Goal: Task Accomplishment & Management: Manage account settings

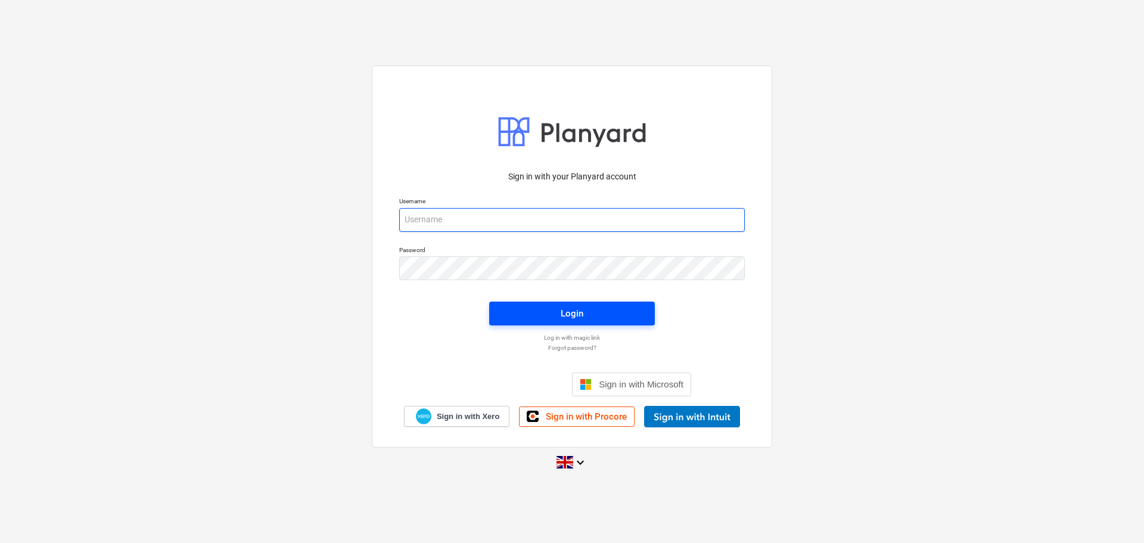
type input "[PERSON_NAME][EMAIL_ADDRESS][PERSON_NAME][DOMAIN_NAME]"
click at [569, 312] on div "Login" at bounding box center [572, 313] width 23 height 15
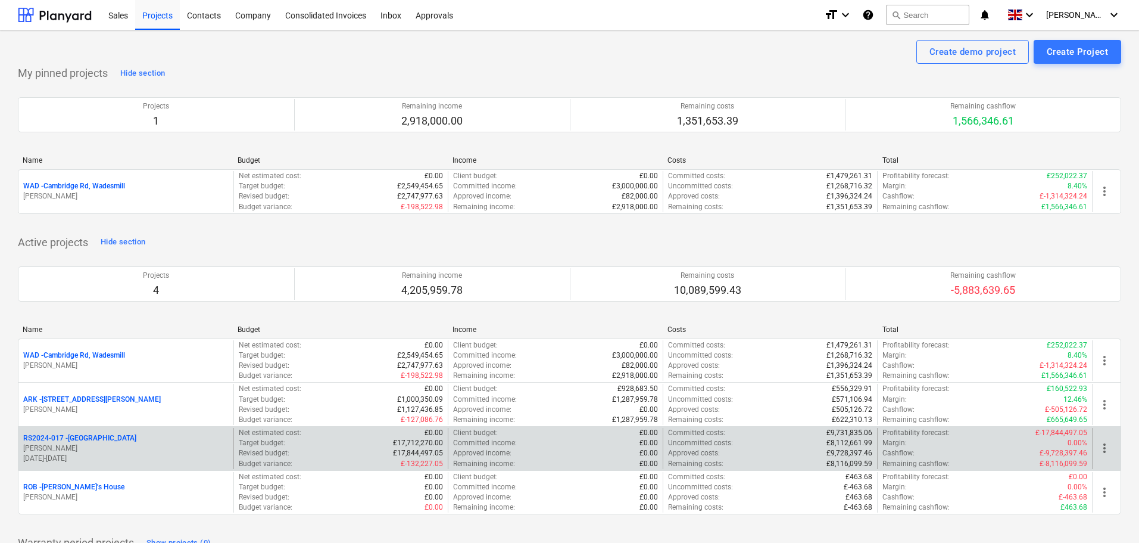
click at [76, 438] on p "RS2024-017 - [GEOGRAPHIC_DATA]" at bounding box center [79, 438] width 113 height 10
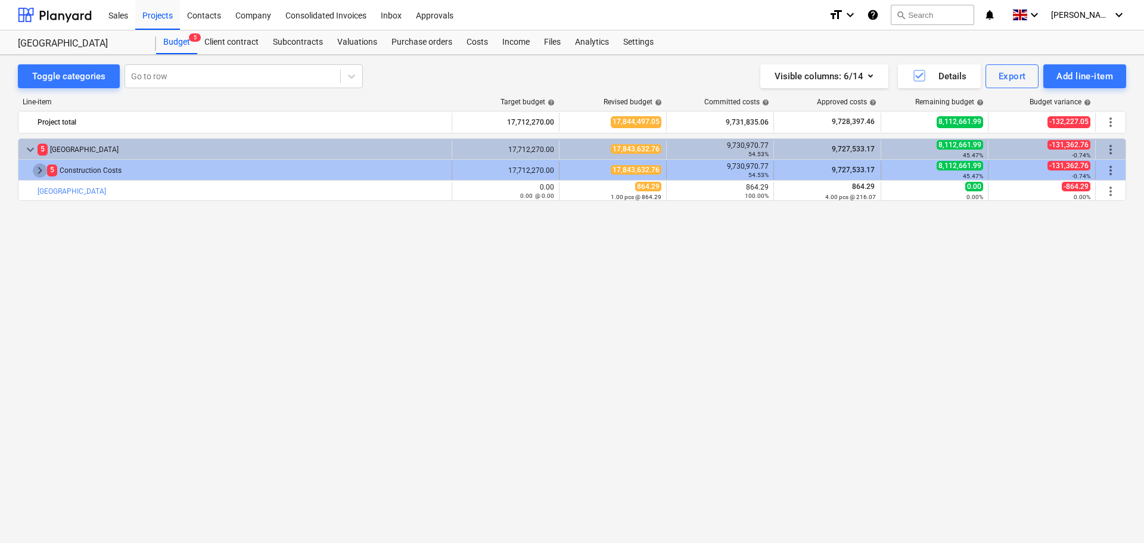
click at [42, 173] on span "keyboard_arrow_right" at bounding box center [40, 170] width 14 height 14
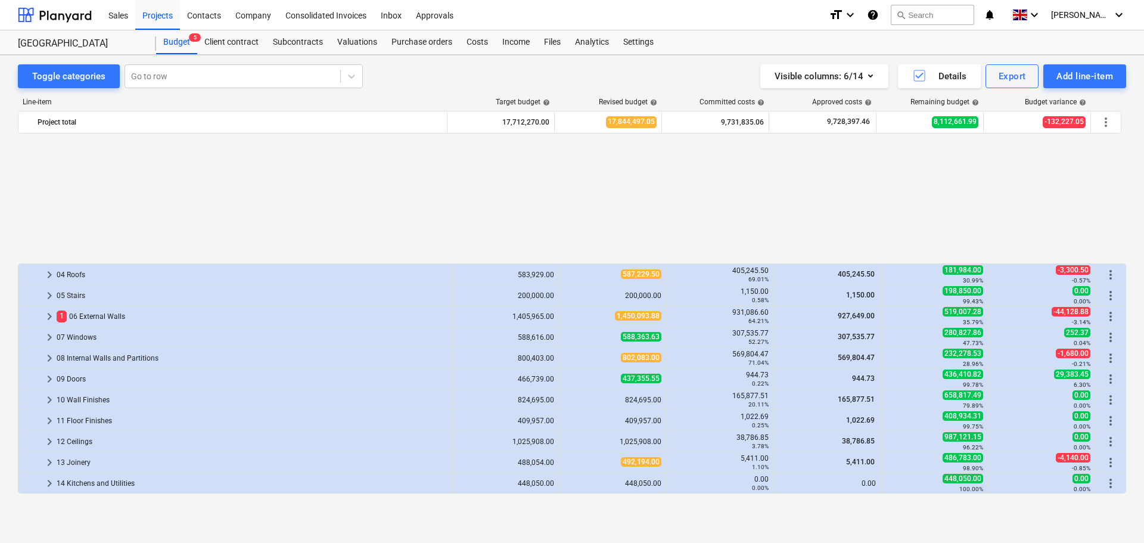
scroll to position [166, 0]
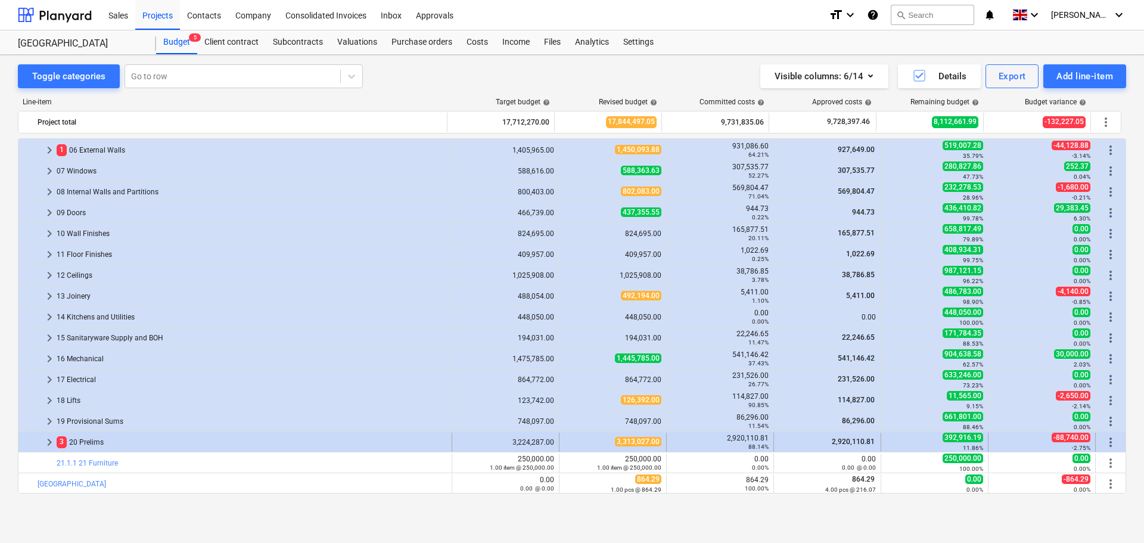
click at [47, 441] on span "keyboard_arrow_right" at bounding box center [49, 442] width 14 height 14
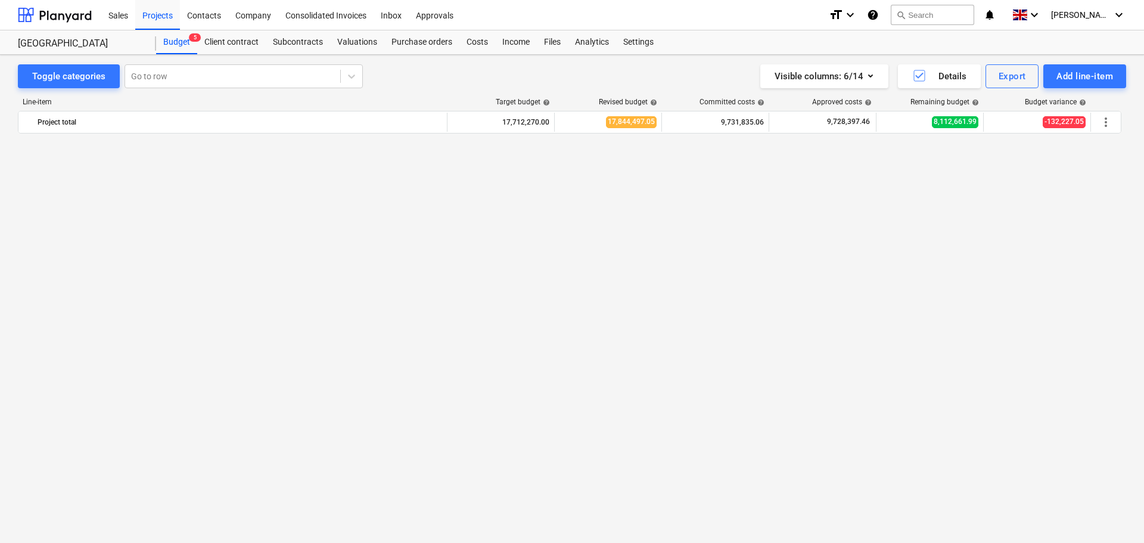
scroll to position [0, 0]
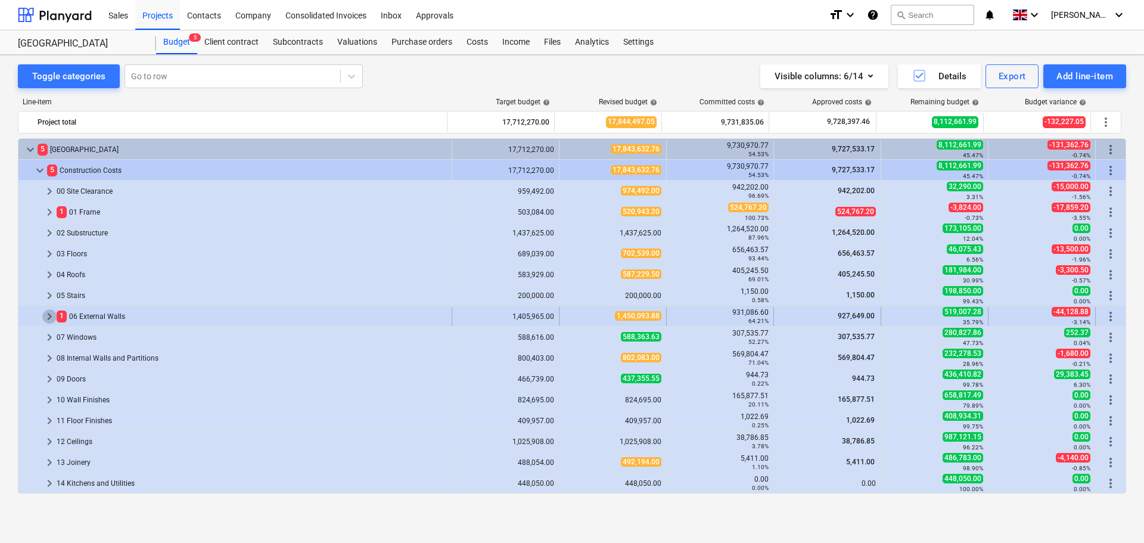
click at [43, 319] on span "keyboard_arrow_right" at bounding box center [49, 316] width 14 height 14
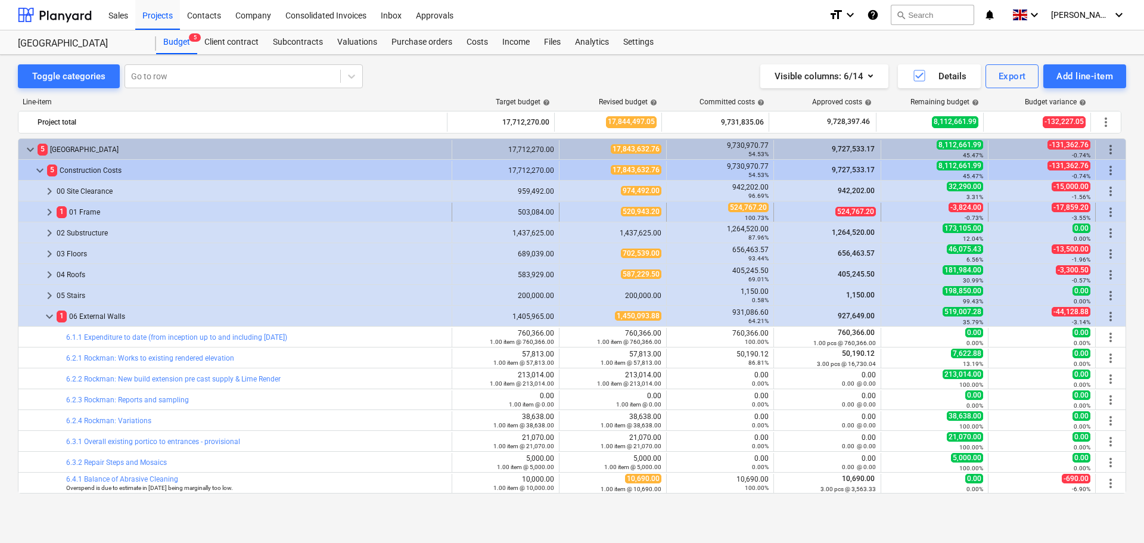
click at [48, 213] on span "keyboard_arrow_right" at bounding box center [49, 212] width 14 height 14
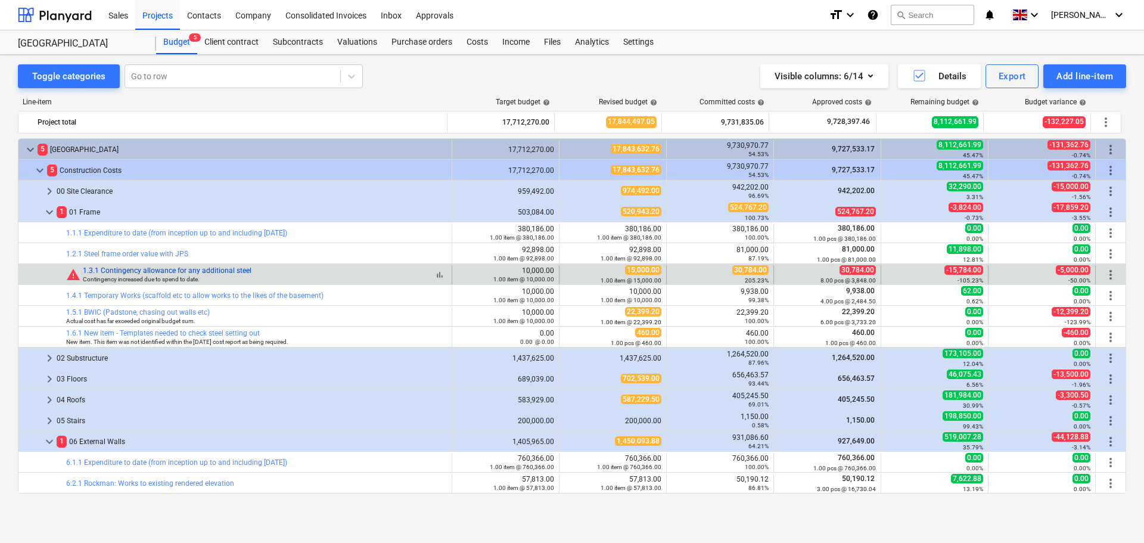
click at [204, 270] on link "1.3.1 Contingency allowance for any additional steel" at bounding box center [167, 270] width 169 height 8
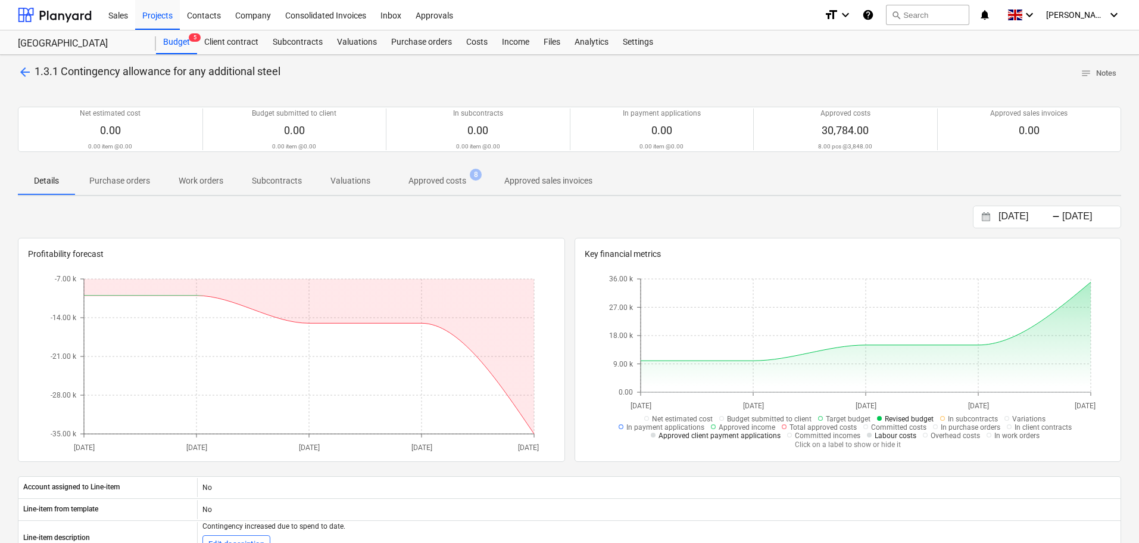
drag, startPoint x: 601, startPoint y: 228, endPoint x: 618, endPoint y: 225, distance: 17.4
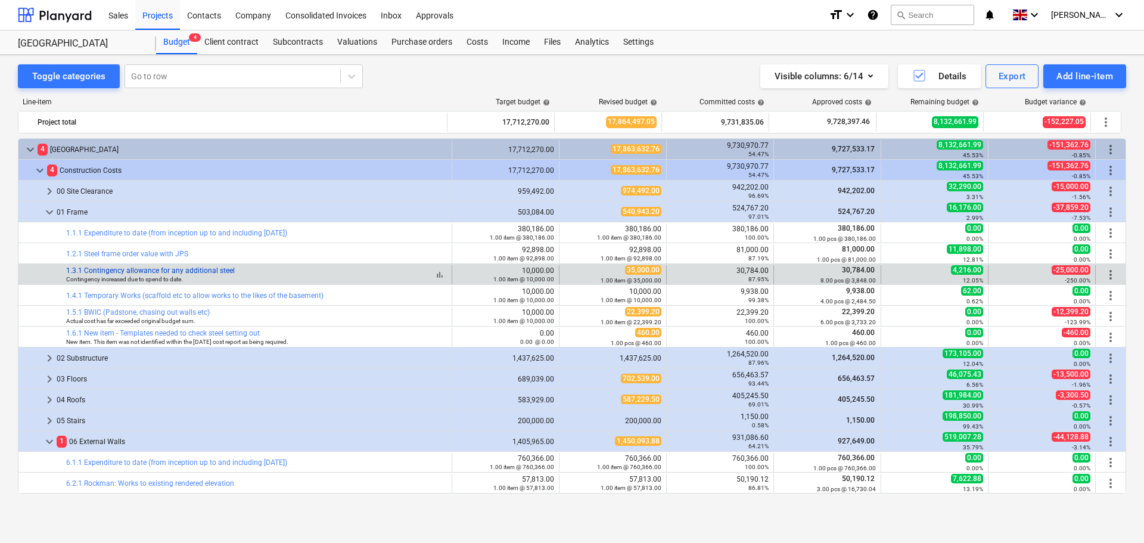
click at [175, 272] on link "1.3.1 Contingency allowance for any additional steel" at bounding box center [150, 270] width 169 height 8
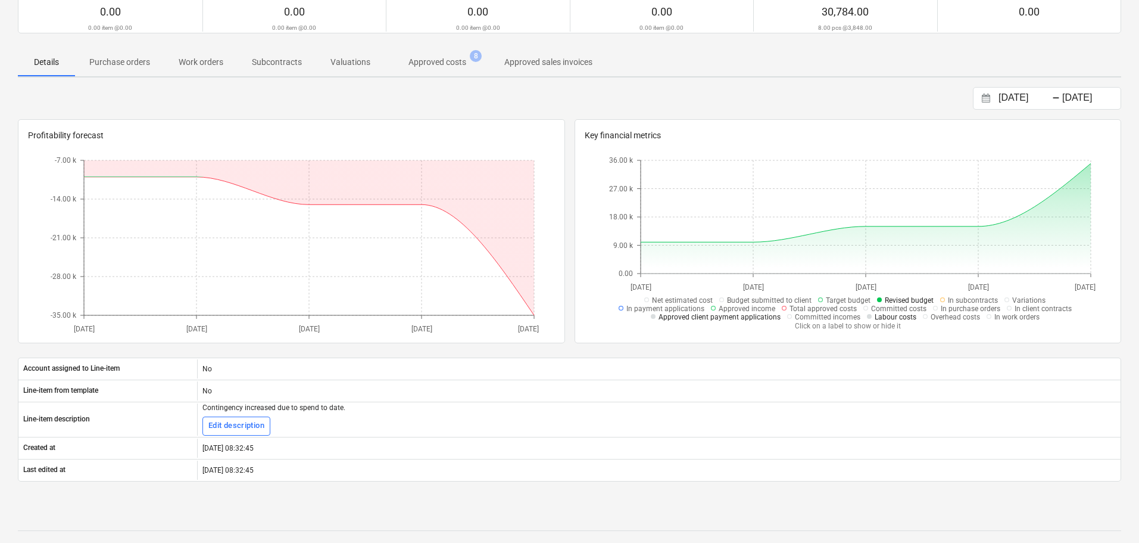
scroll to position [119, 0]
click at [1029, 97] on input "[DATE]" at bounding box center [1027, 97] width 61 height 17
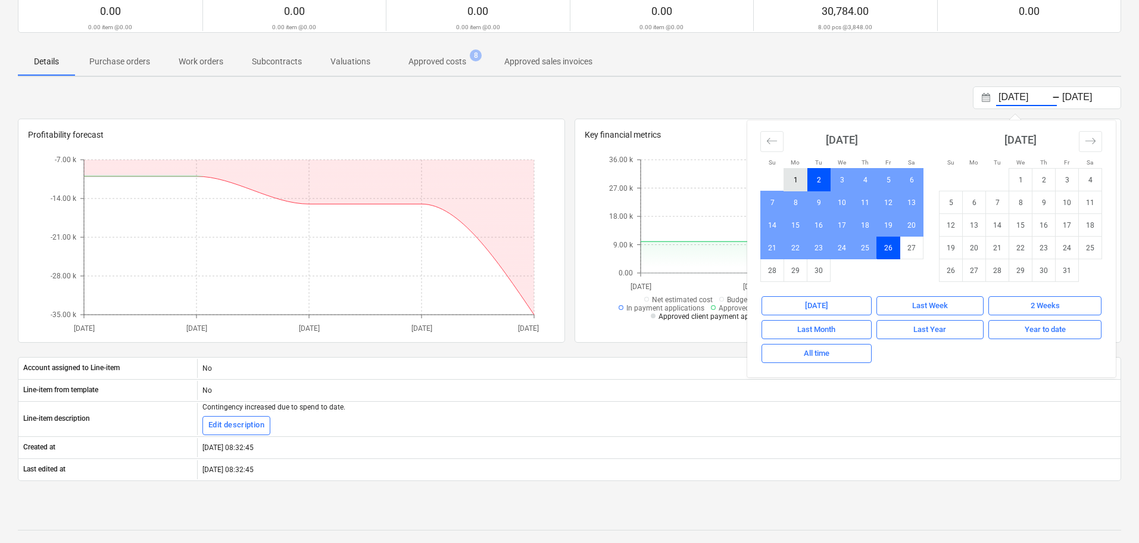
click at [798, 185] on td "1" at bounding box center [795, 180] width 23 height 23
type input "[DATE]"
click at [814, 272] on td "30" at bounding box center [819, 270] width 23 height 23
type input "[DATE]"
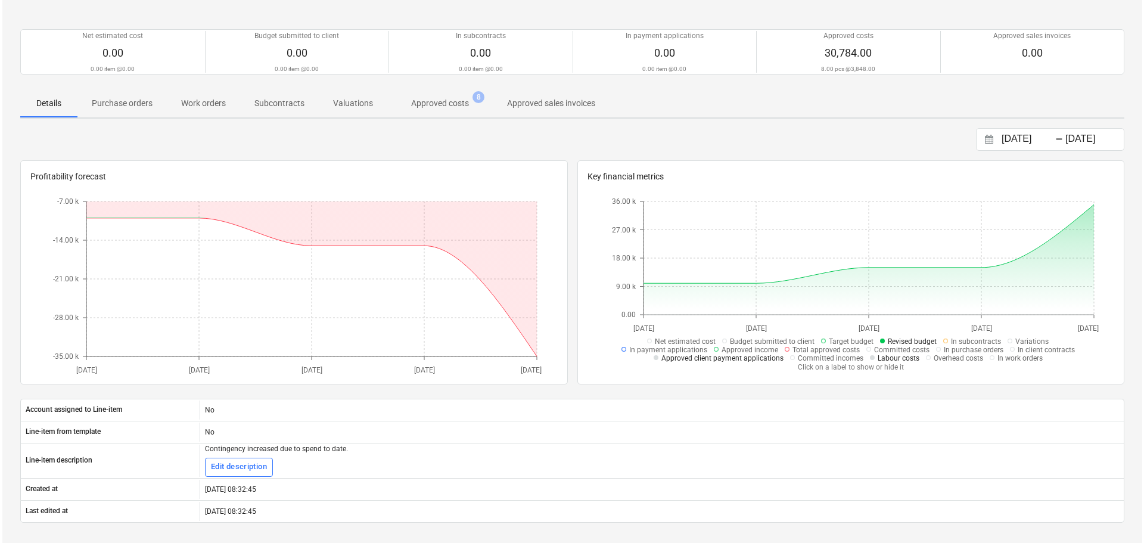
scroll to position [0, 0]
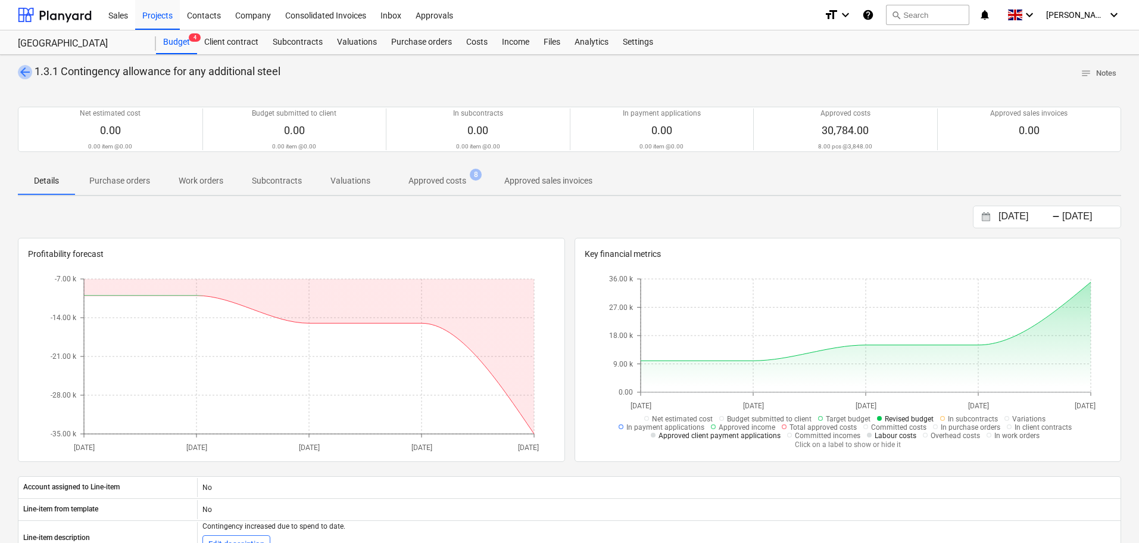
click at [26, 73] on span "arrow_back" at bounding box center [25, 72] width 14 height 14
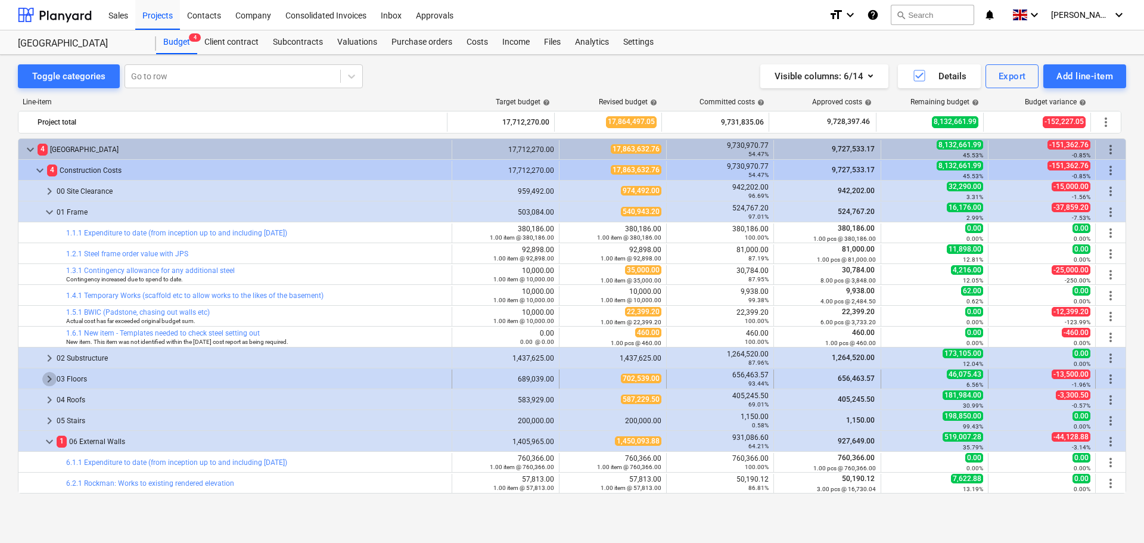
click at [45, 379] on span "keyboard_arrow_right" at bounding box center [49, 379] width 14 height 14
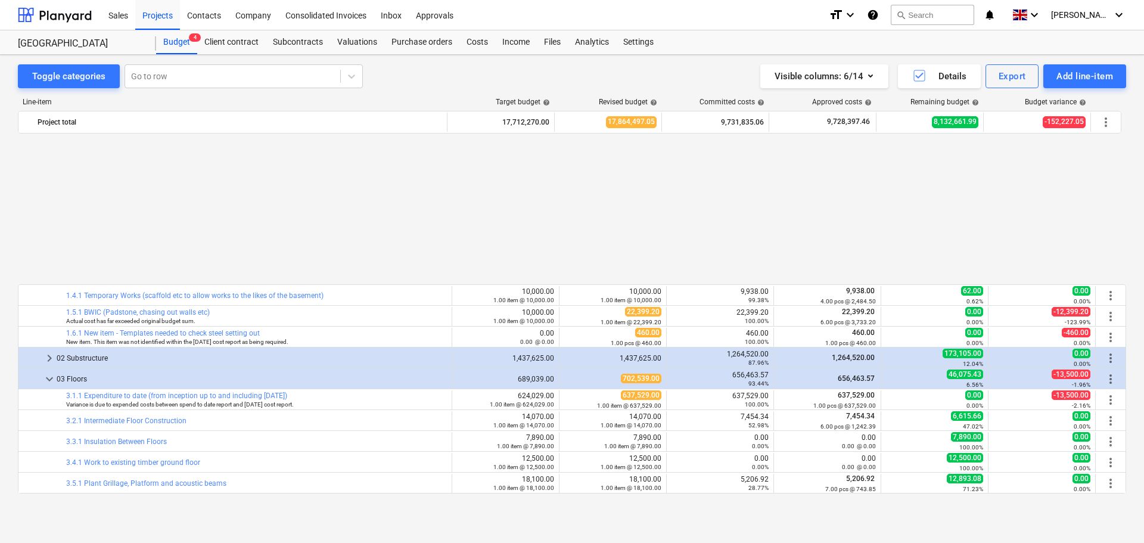
scroll to position [179, 0]
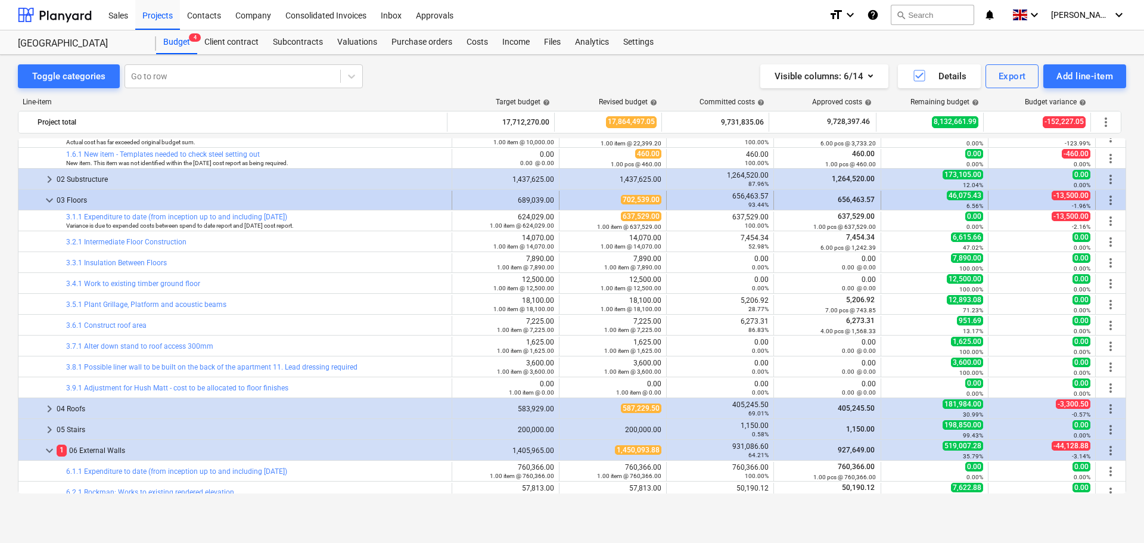
click at [47, 201] on span "keyboard_arrow_down" at bounding box center [49, 200] width 14 height 14
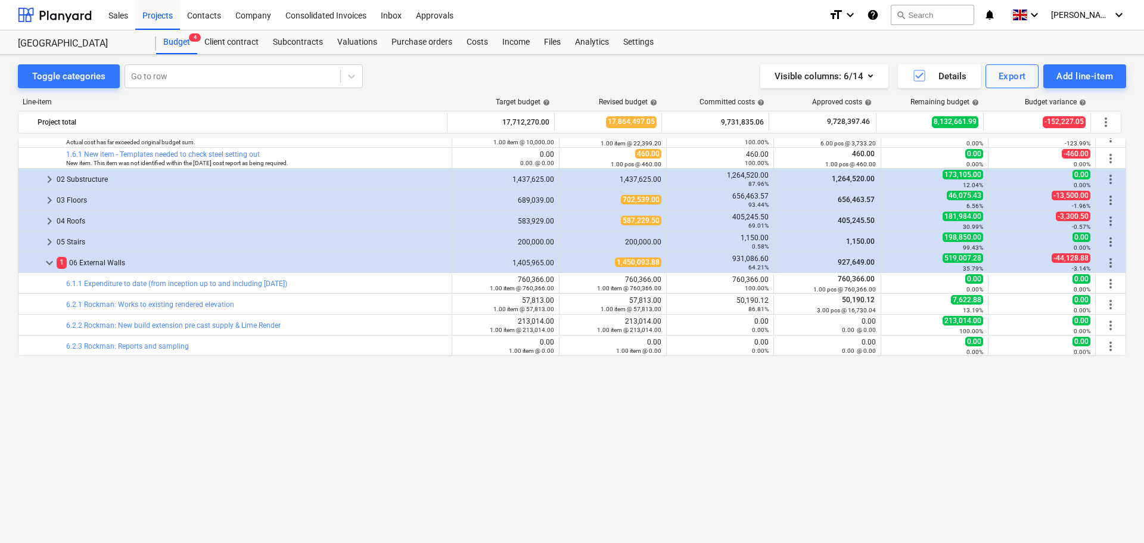
scroll to position [0, 0]
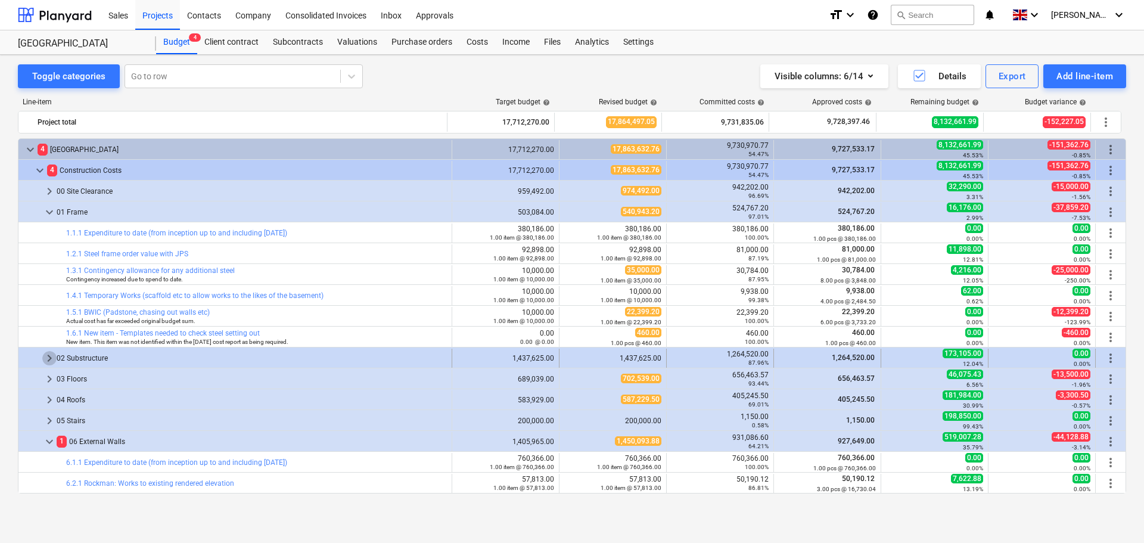
click at [45, 356] on span "keyboard_arrow_right" at bounding box center [49, 358] width 14 height 14
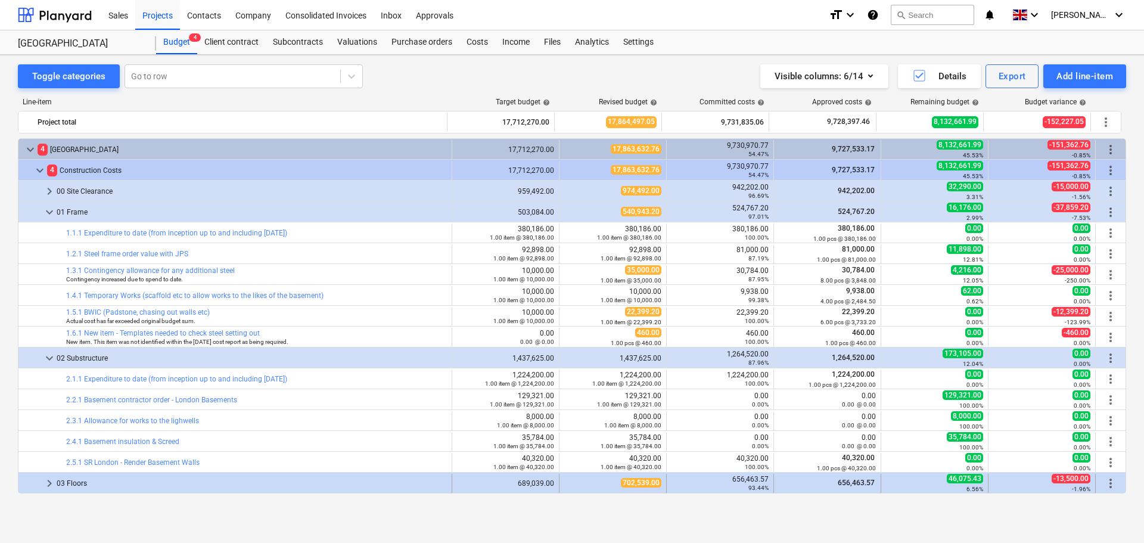
scroll to position [179, 0]
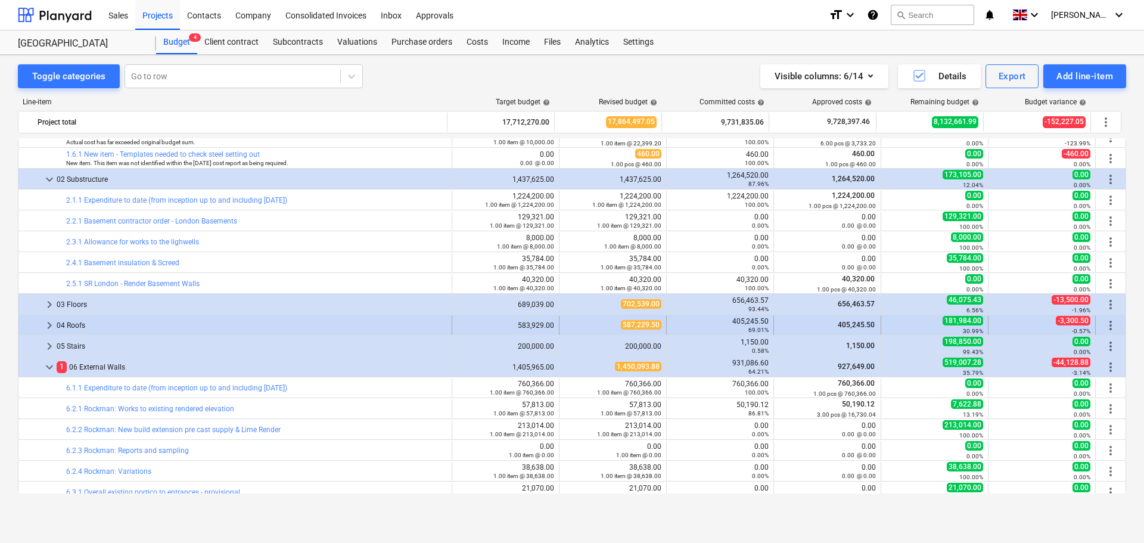
click at [51, 327] on span "keyboard_arrow_right" at bounding box center [49, 325] width 14 height 14
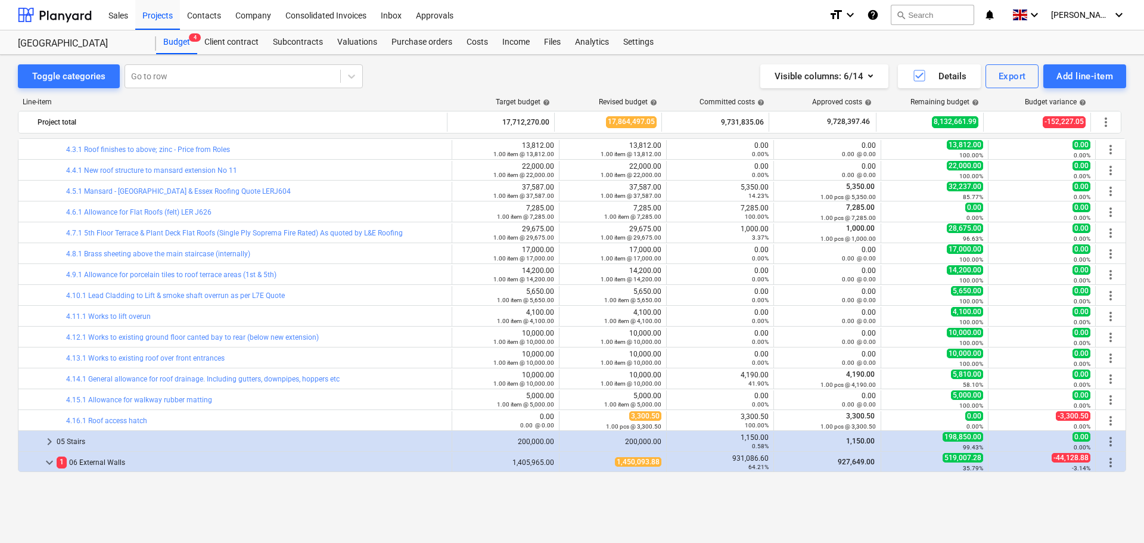
scroll to position [357, 0]
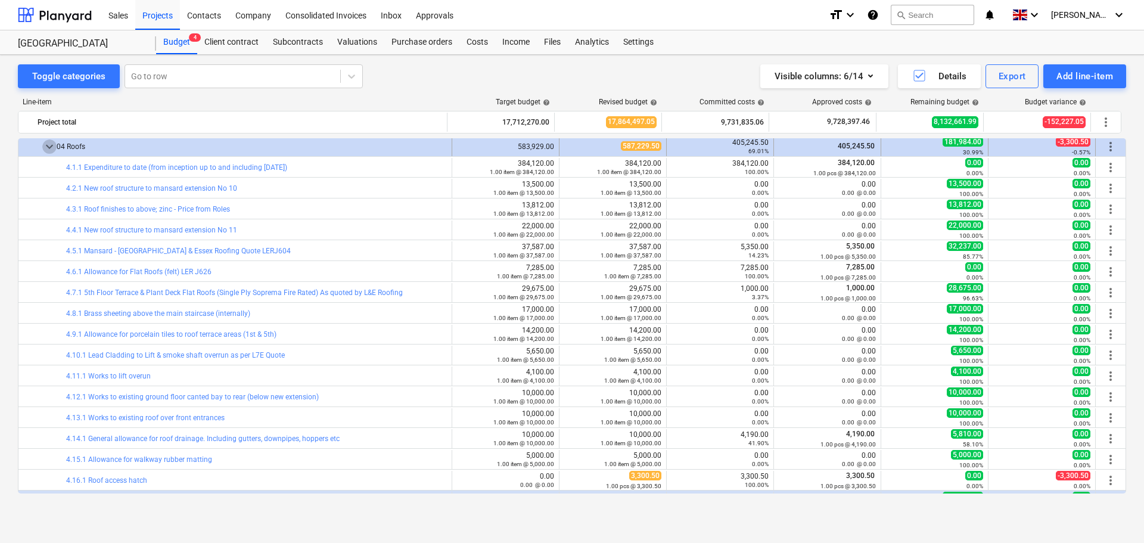
click at [48, 149] on span "keyboard_arrow_down" at bounding box center [49, 146] width 14 height 14
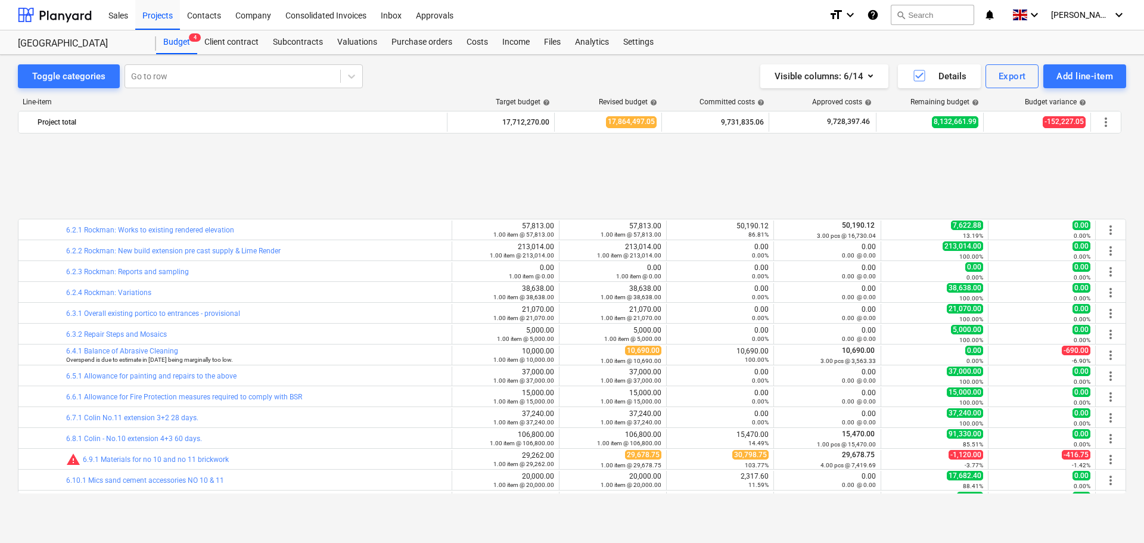
scroll to position [477, 0]
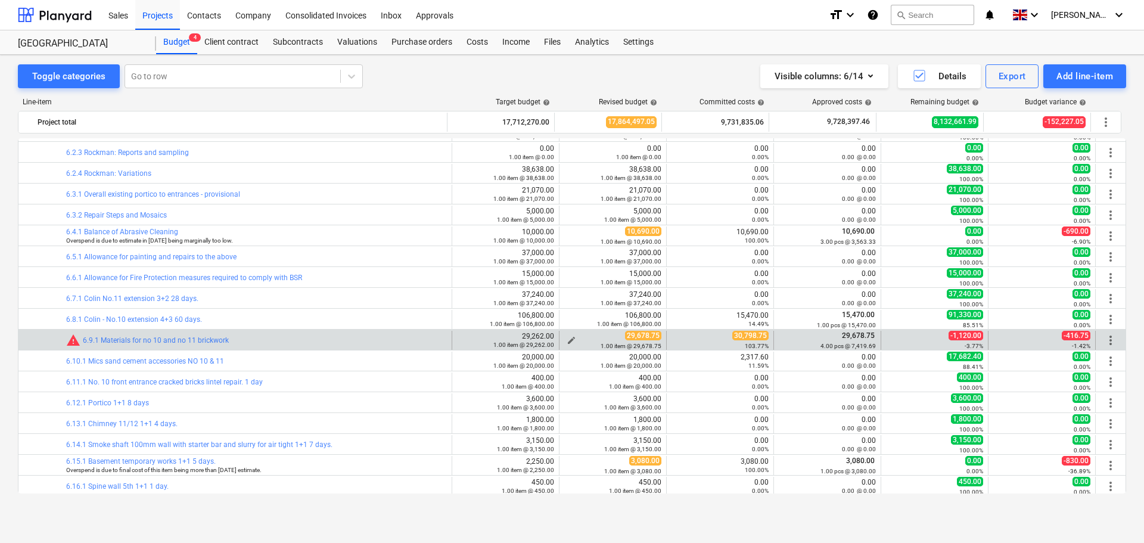
click at [568, 340] on span "edit" at bounding box center [571, 340] width 10 height 10
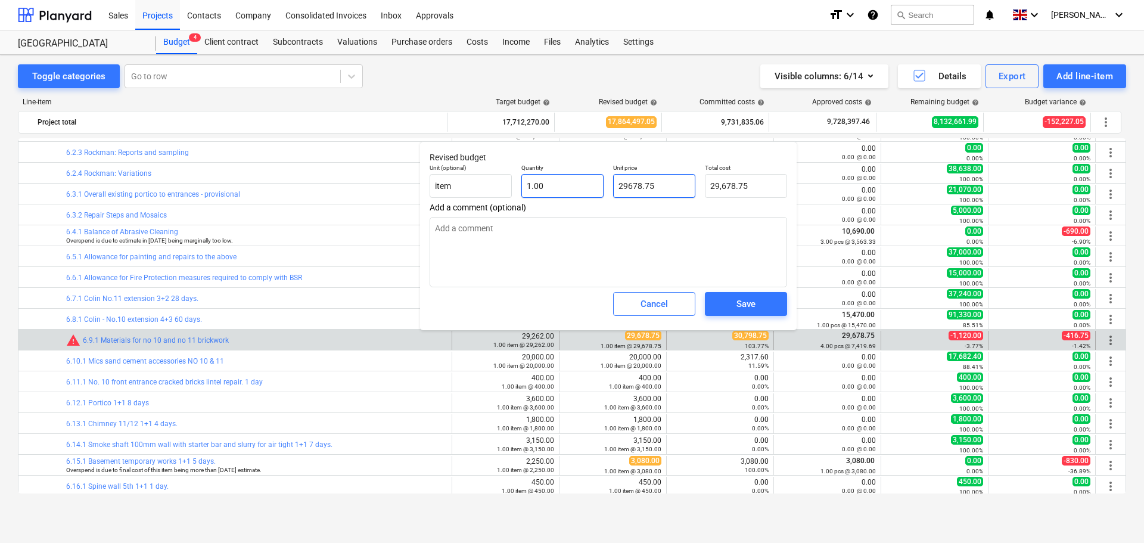
drag, startPoint x: 667, startPoint y: 176, endPoint x: 575, endPoint y: 174, distance: 91.8
click at [575, 174] on div "Unit (optional) item Quantity 1.00 Unit price 29678.75 Total cost 29,678.75" at bounding box center [608, 180] width 367 height 43
type input "30"
type textarea "x"
type input "30.00"
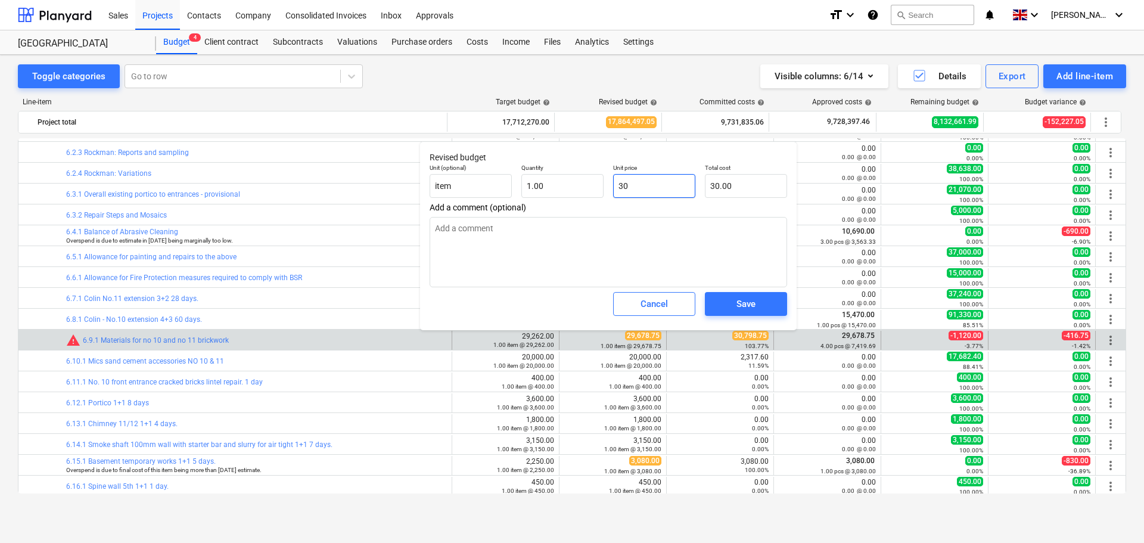
type input "307"
type textarea "x"
type input "307.00"
type input "3079"
type textarea "x"
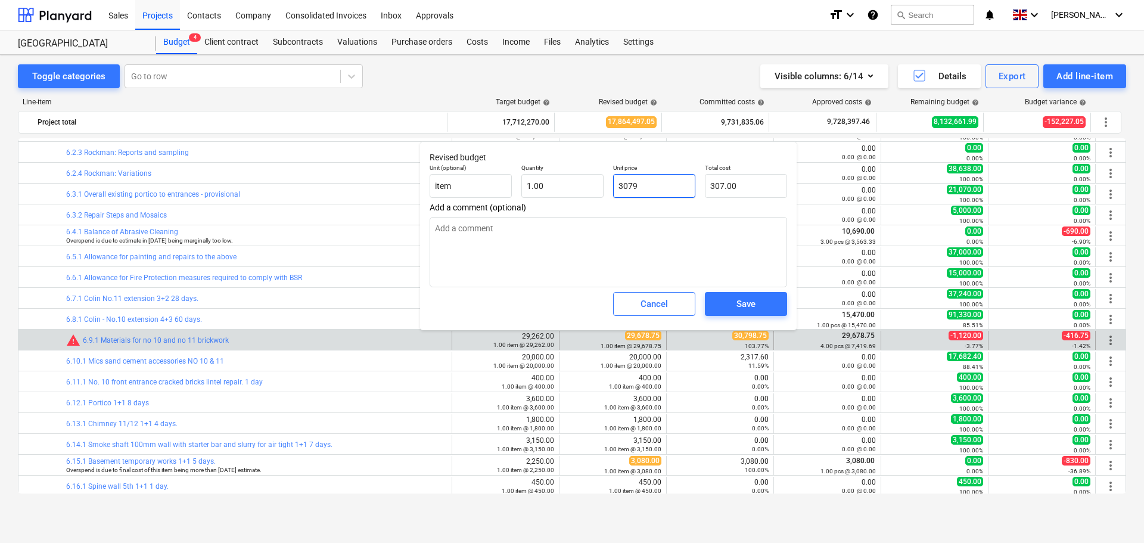
type input "3,079.00"
type input "30798"
type textarea "x"
type input "30,798.00"
type input "30798."
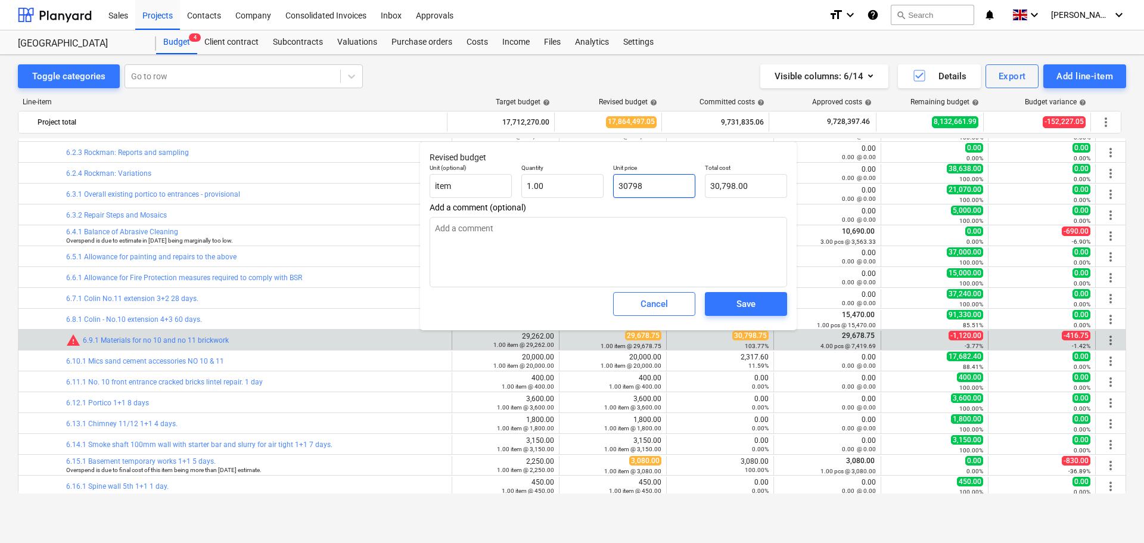
type textarea "x"
type input "30798.7"
type textarea "x"
type input "30,798.70"
type input "30798.75"
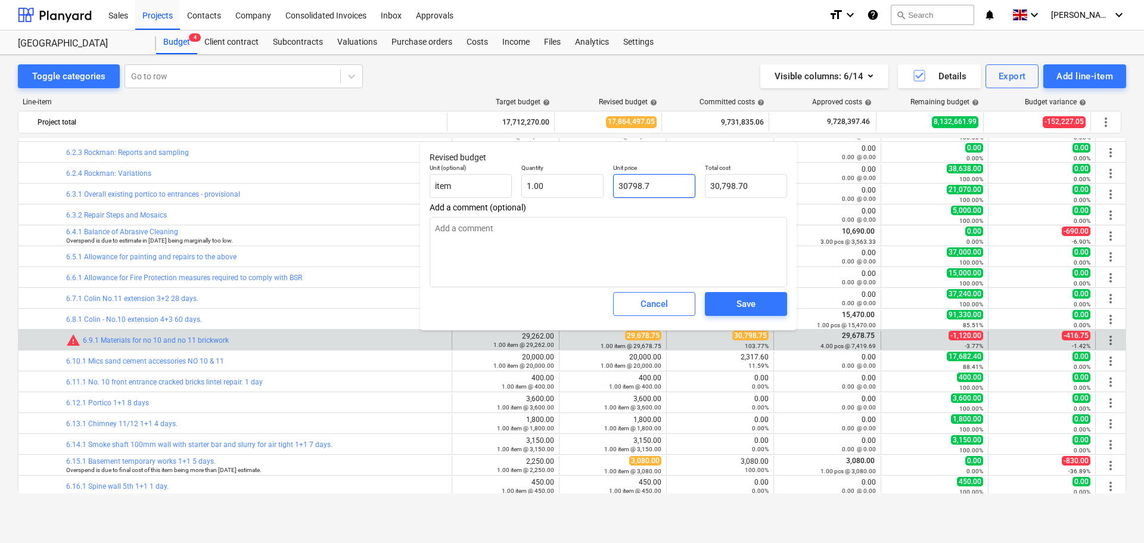
type textarea "x"
type input "30,798.75"
click at [747, 303] on div "Save" at bounding box center [745, 303] width 19 height 15
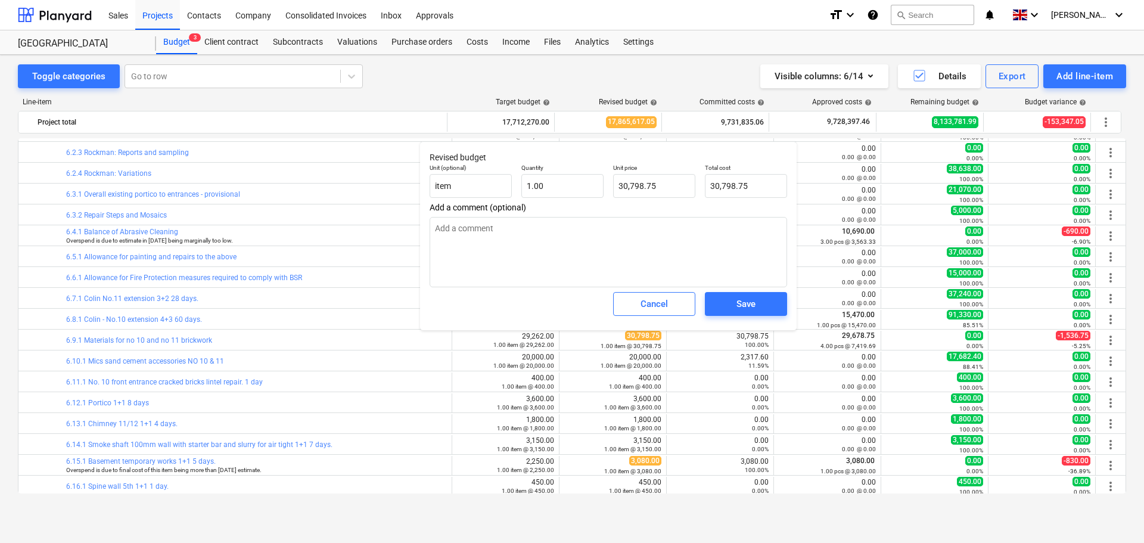
type textarea "x"
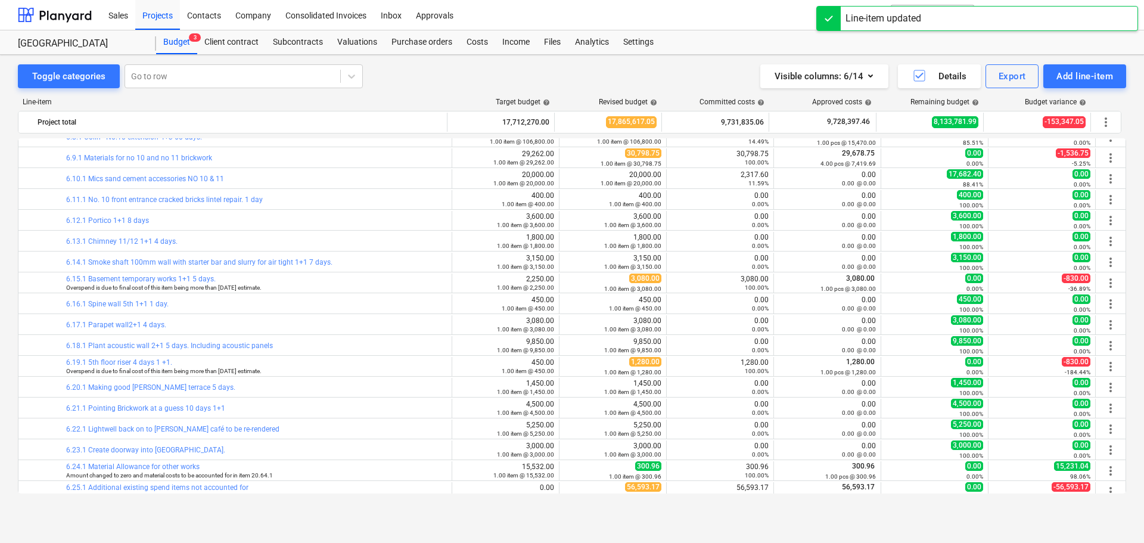
scroll to position [242, 0]
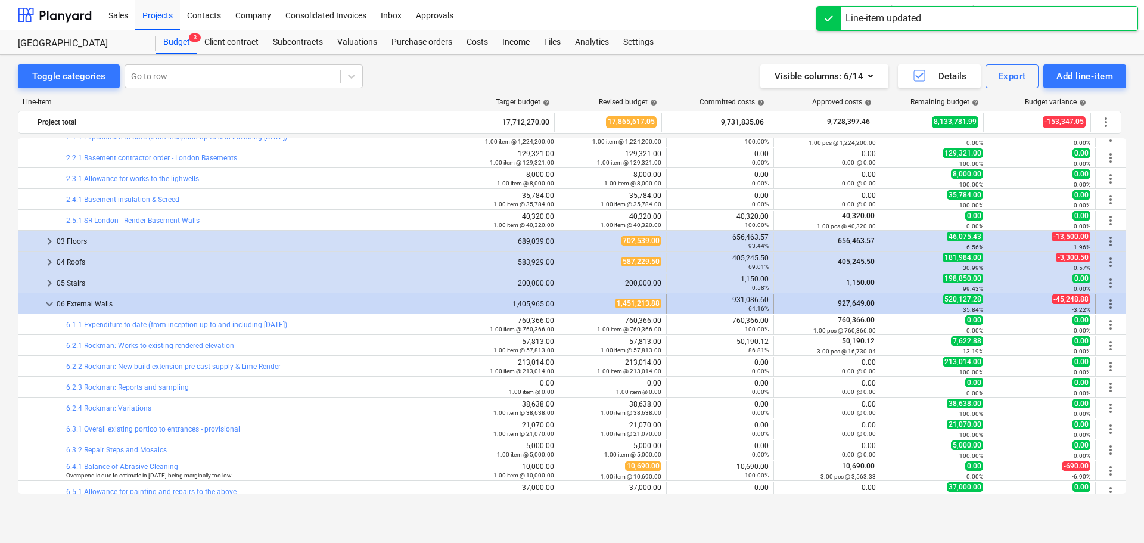
click at [48, 303] on span "keyboard_arrow_down" at bounding box center [49, 304] width 14 height 14
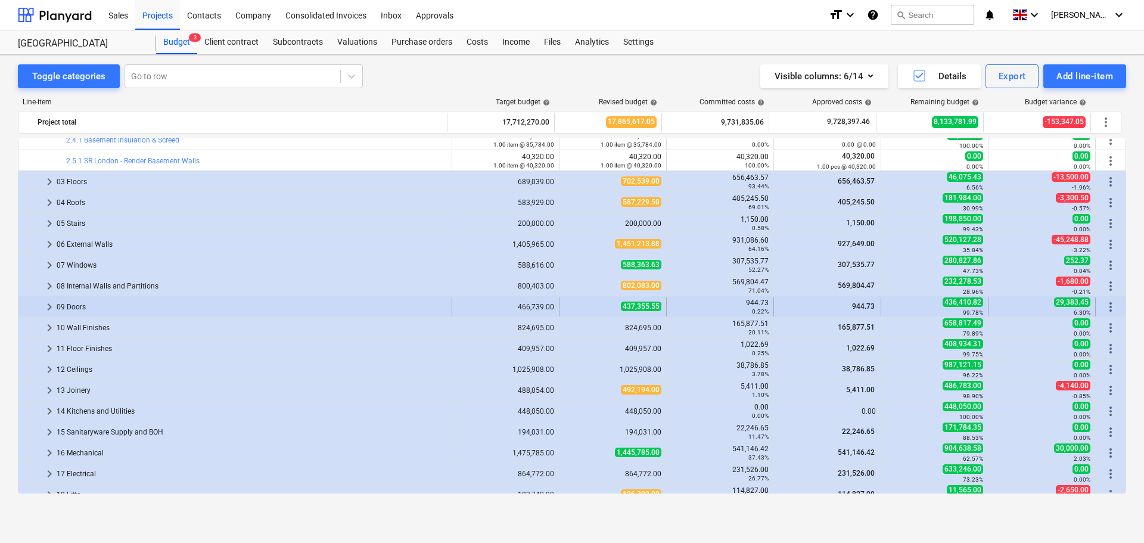
scroll to position [361, 0]
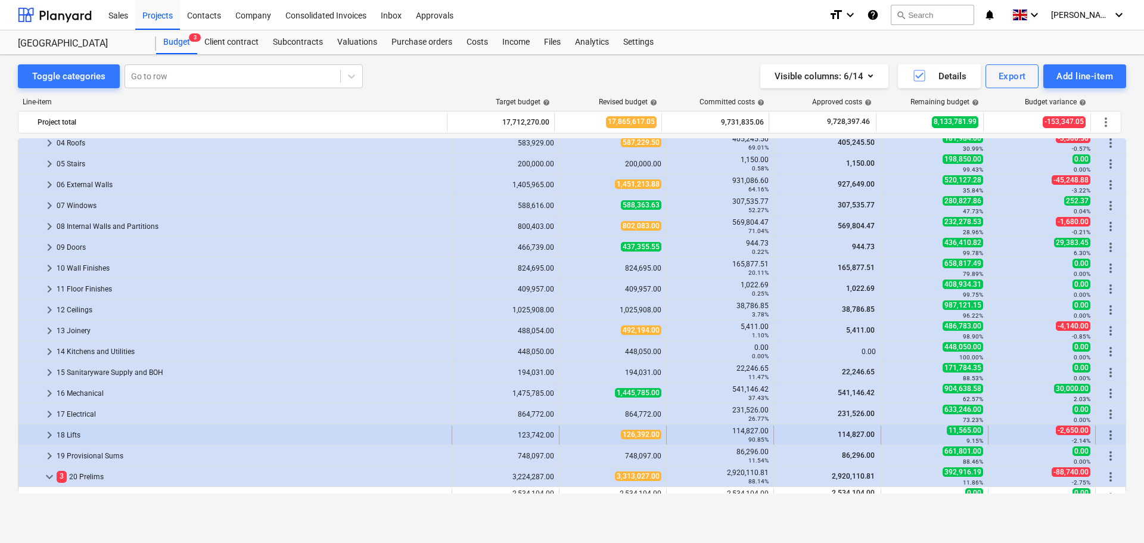
click at [48, 432] on span "keyboard_arrow_right" at bounding box center [49, 435] width 14 height 14
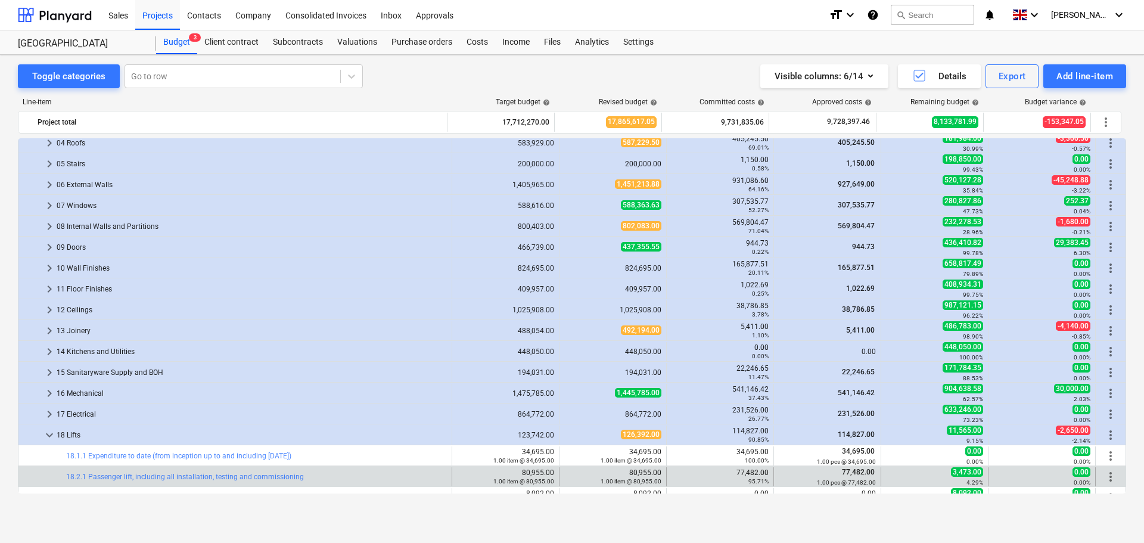
scroll to position [480, 0]
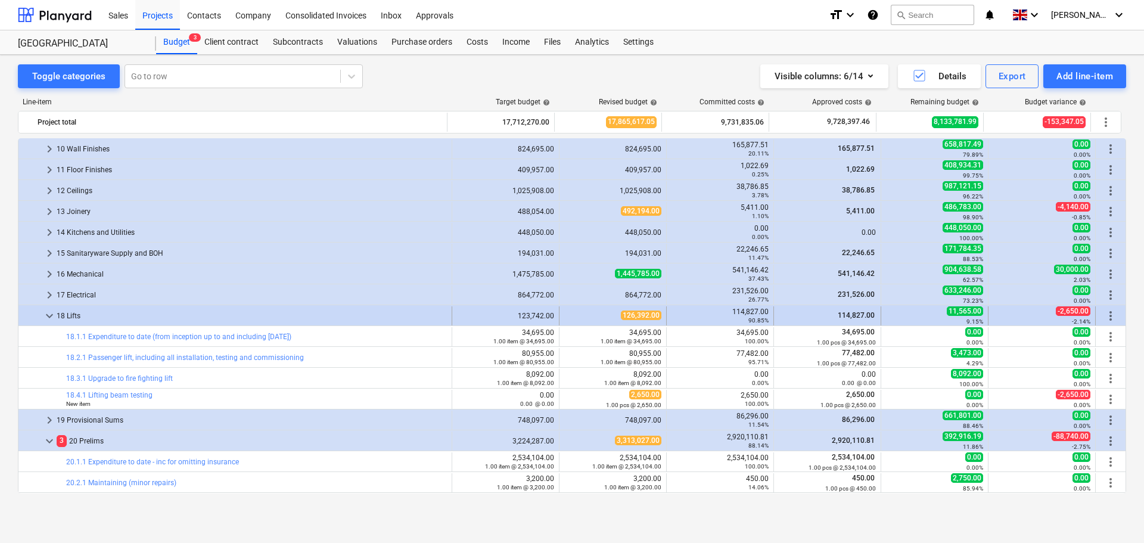
click at [51, 314] on span "keyboard_arrow_down" at bounding box center [49, 316] width 14 height 14
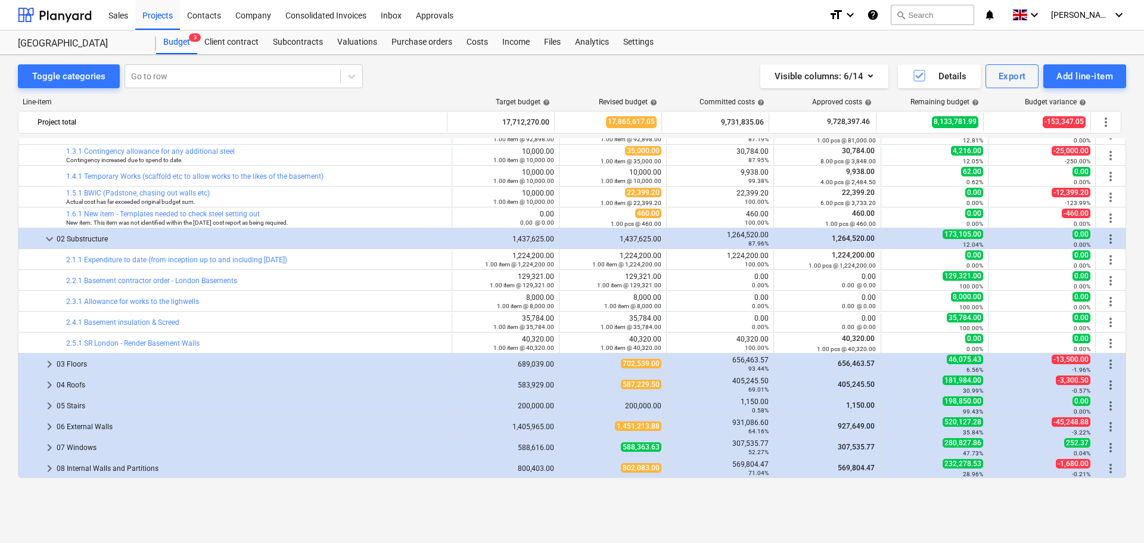
scroll to position [0, 0]
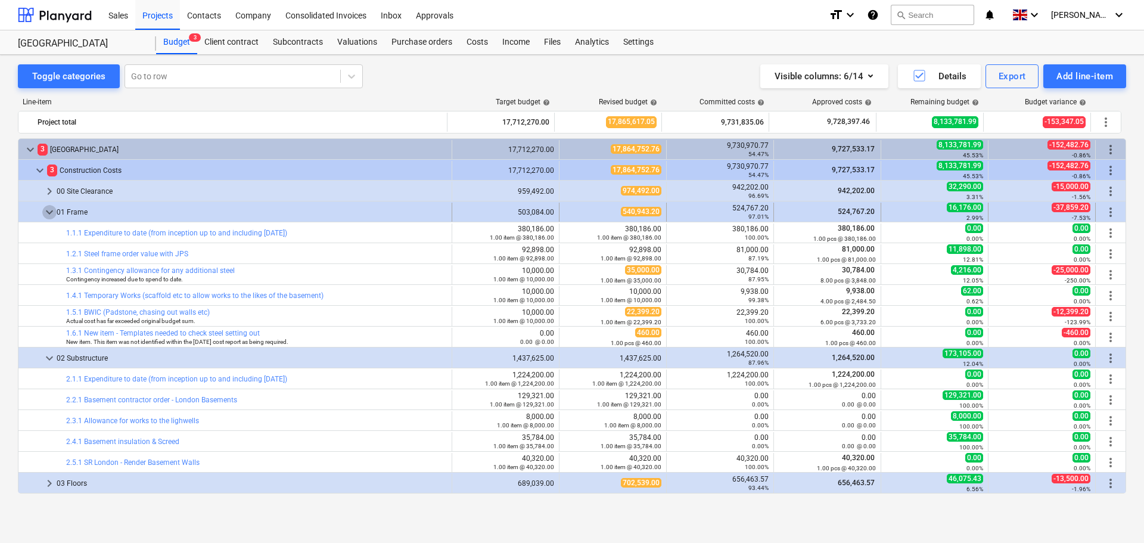
click at [49, 213] on span "keyboard_arrow_down" at bounding box center [49, 212] width 14 height 14
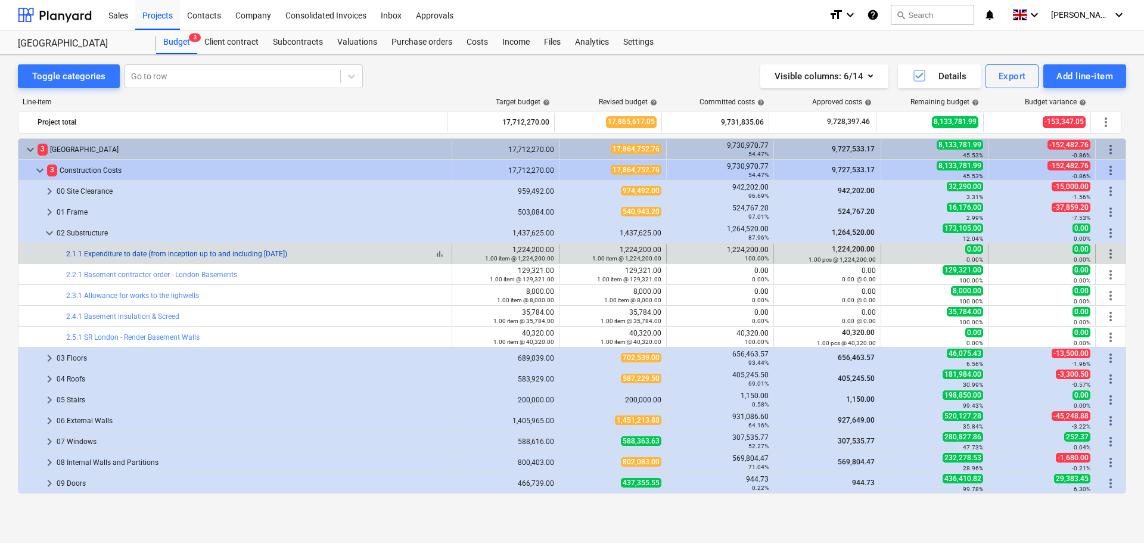
click at [191, 250] on link "2.1.1 Expenditure to date (from inception up to and including [DATE])" at bounding box center [176, 254] width 221 height 8
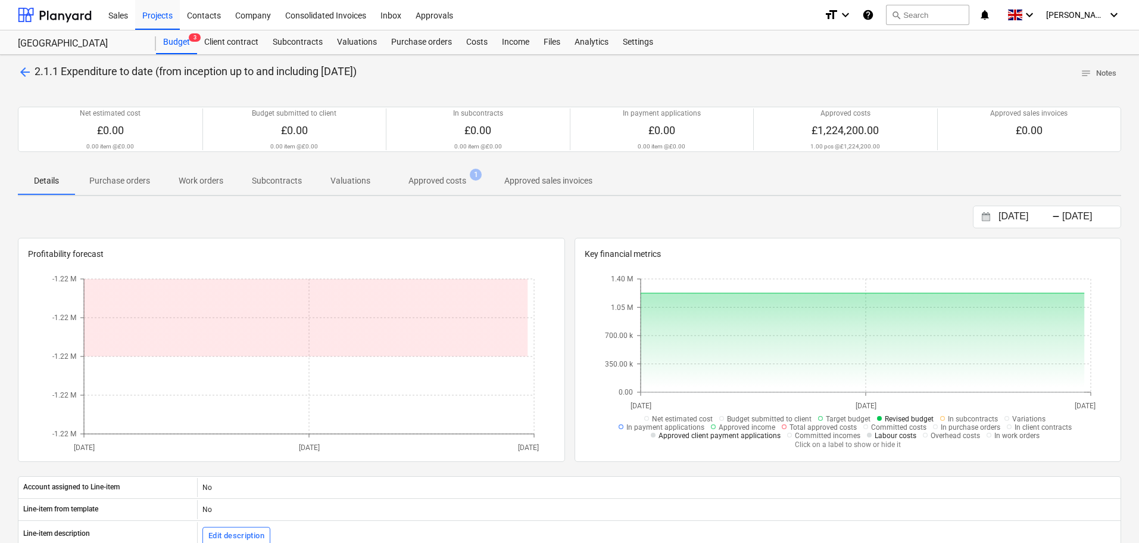
click at [440, 179] on p "Approved costs" at bounding box center [438, 181] width 58 height 13
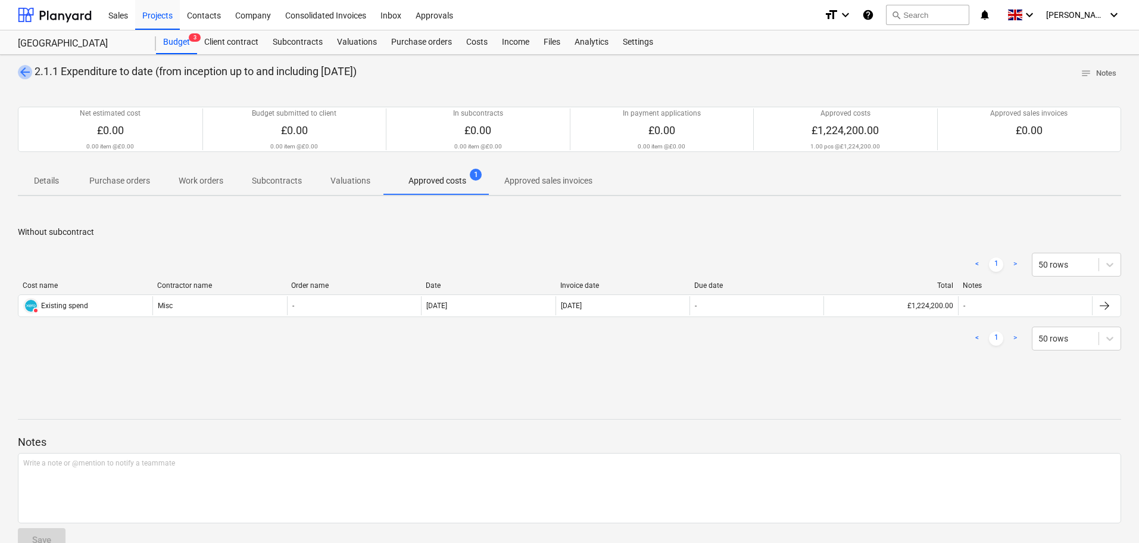
click at [19, 70] on span "arrow_back" at bounding box center [25, 72] width 14 height 14
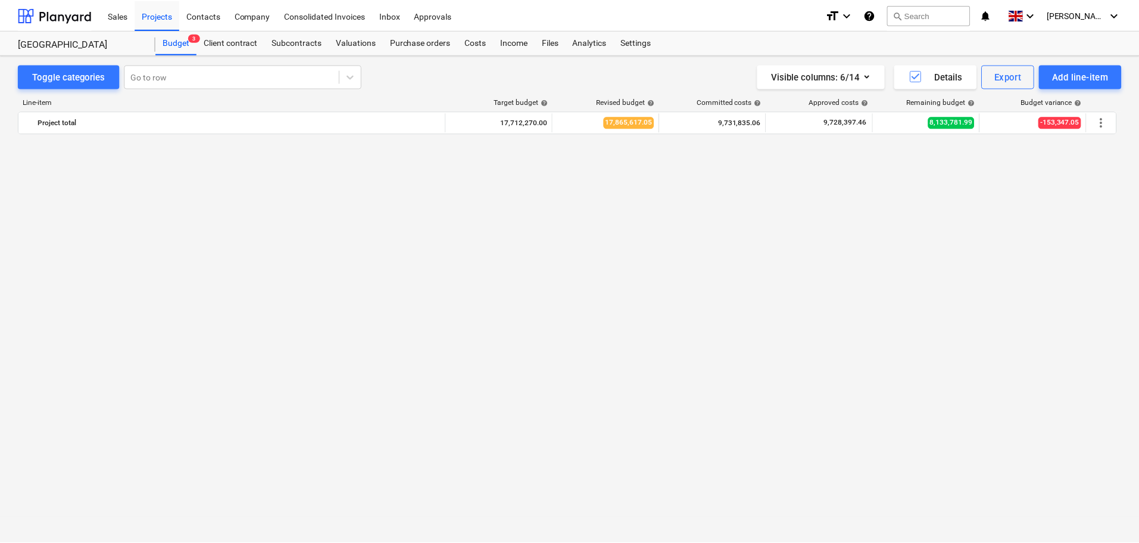
scroll to position [1626, 0]
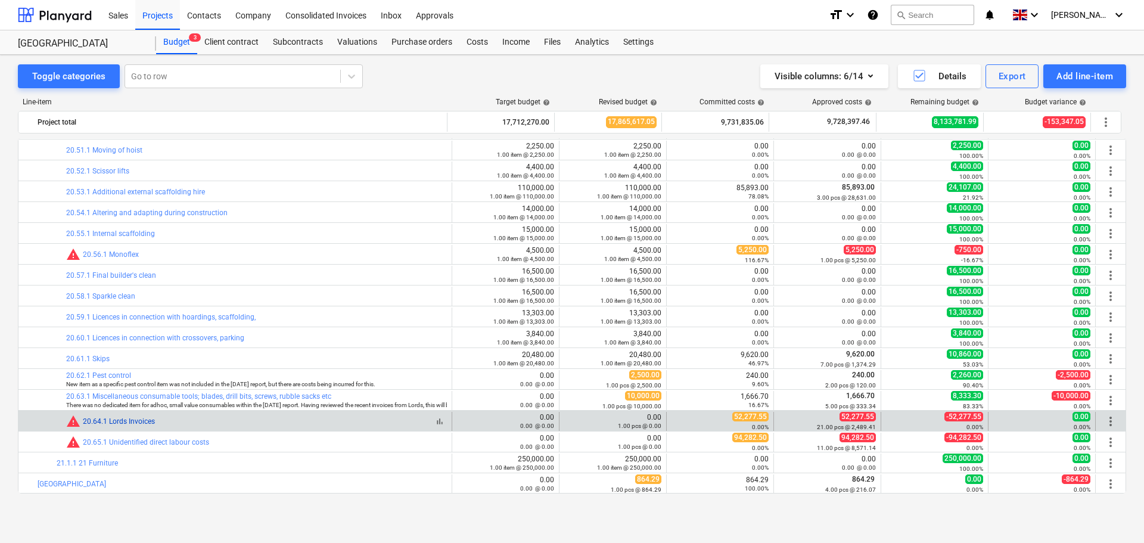
click at [123, 421] on link "20.64.1 Lords Invoices" at bounding box center [119, 421] width 72 height 8
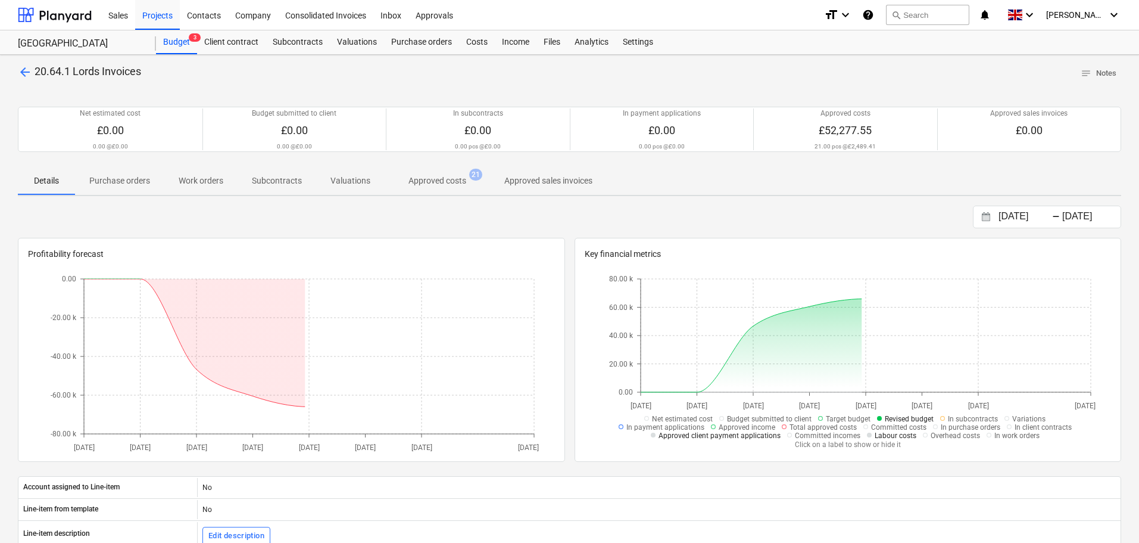
click at [424, 179] on p "Approved costs" at bounding box center [438, 181] width 58 height 13
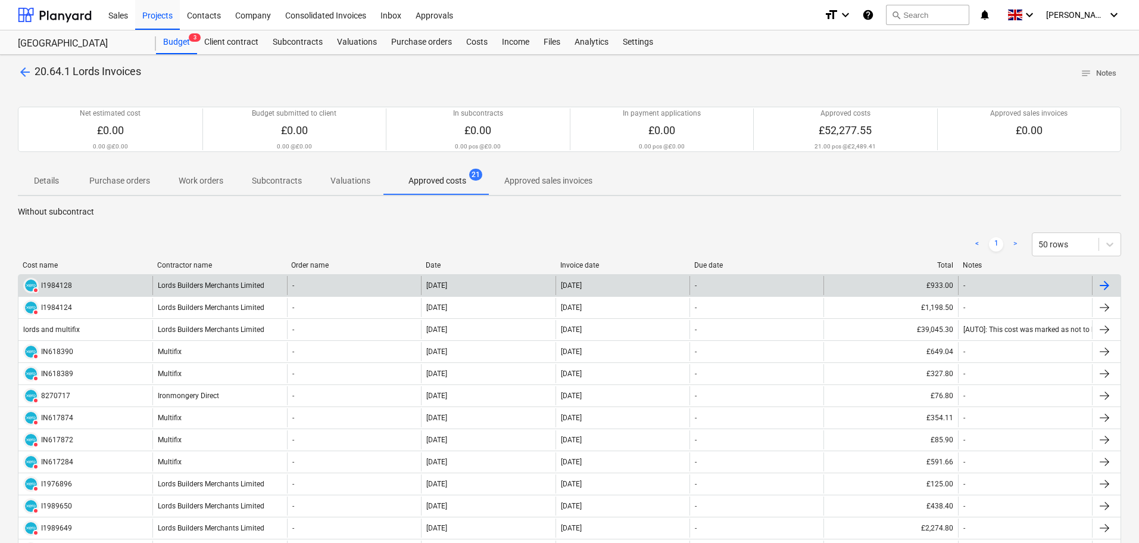
click at [331, 288] on div "-" at bounding box center [354, 285] width 134 height 19
